Goal: Check status: Check status

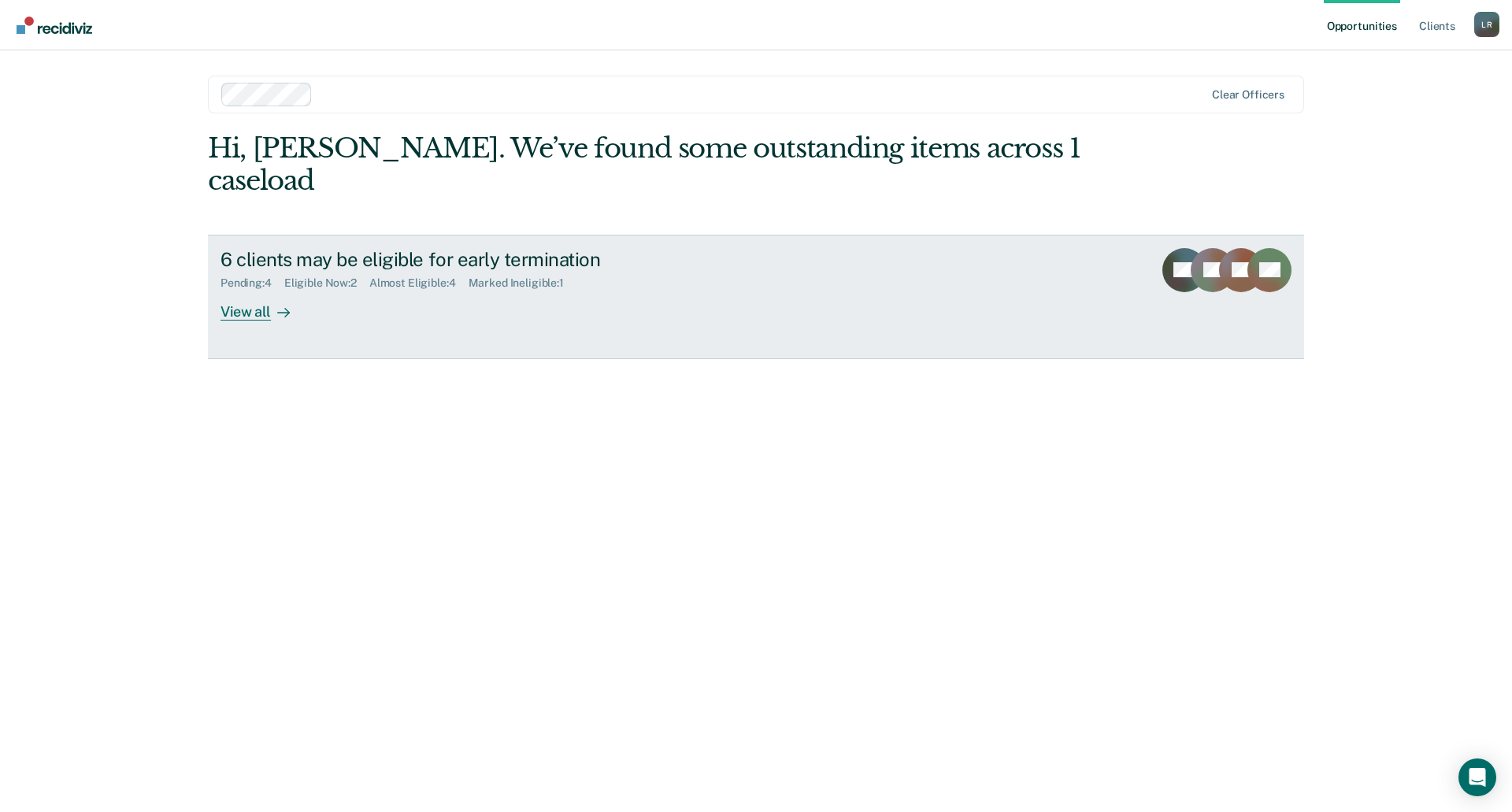
click at [903, 297] on link "6 clients may be eligible for early termination Pending : 4 Eligible Now : 2 Al…" at bounding box center [756, 297] width 1096 height 124
